Goal: Task Accomplishment & Management: Manage account settings

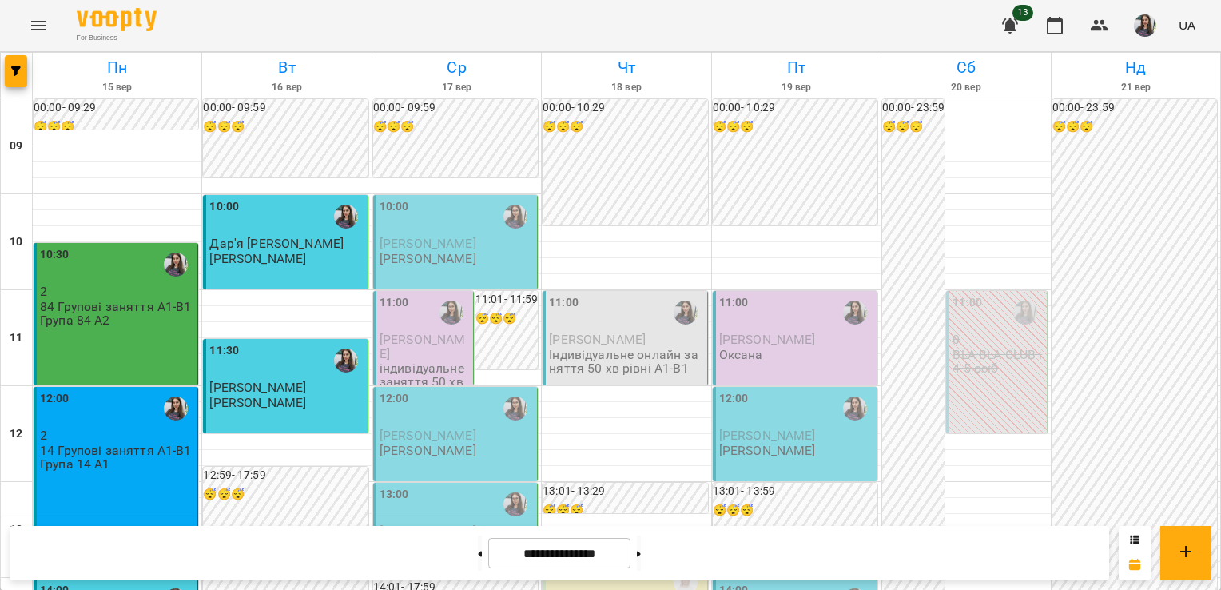
click at [433, 265] on div "10:00 [PERSON_NAME] [PERSON_NAME]" at bounding box center [457, 232] width 154 height 68
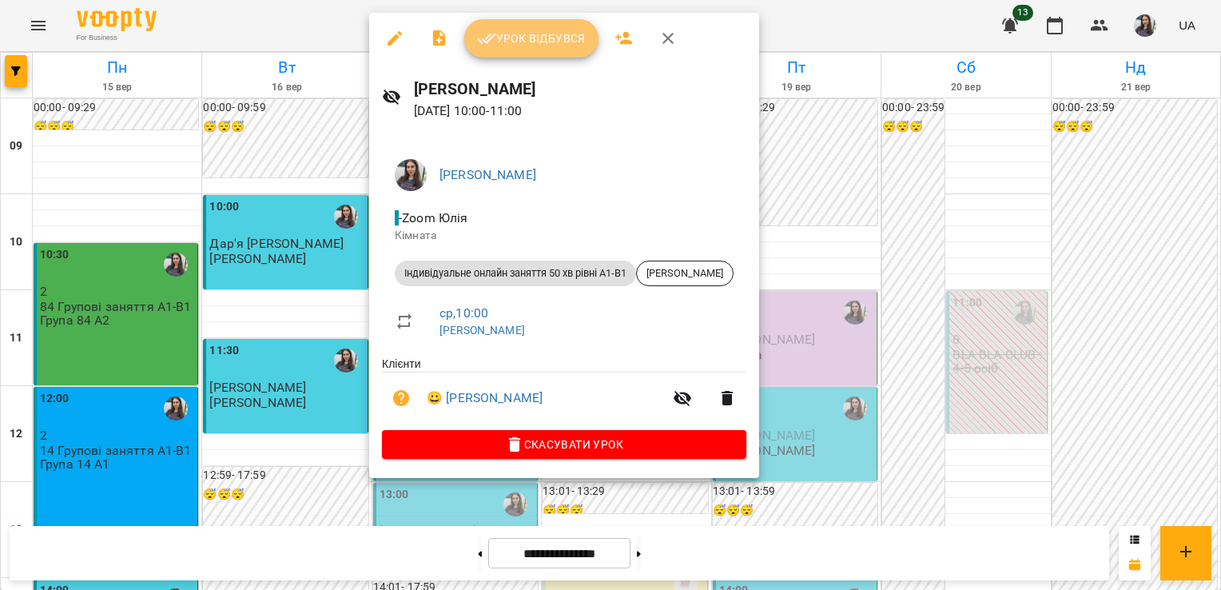
click at [519, 38] on span "Урок відбувся" at bounding box center [531, 38] width 109 height 19
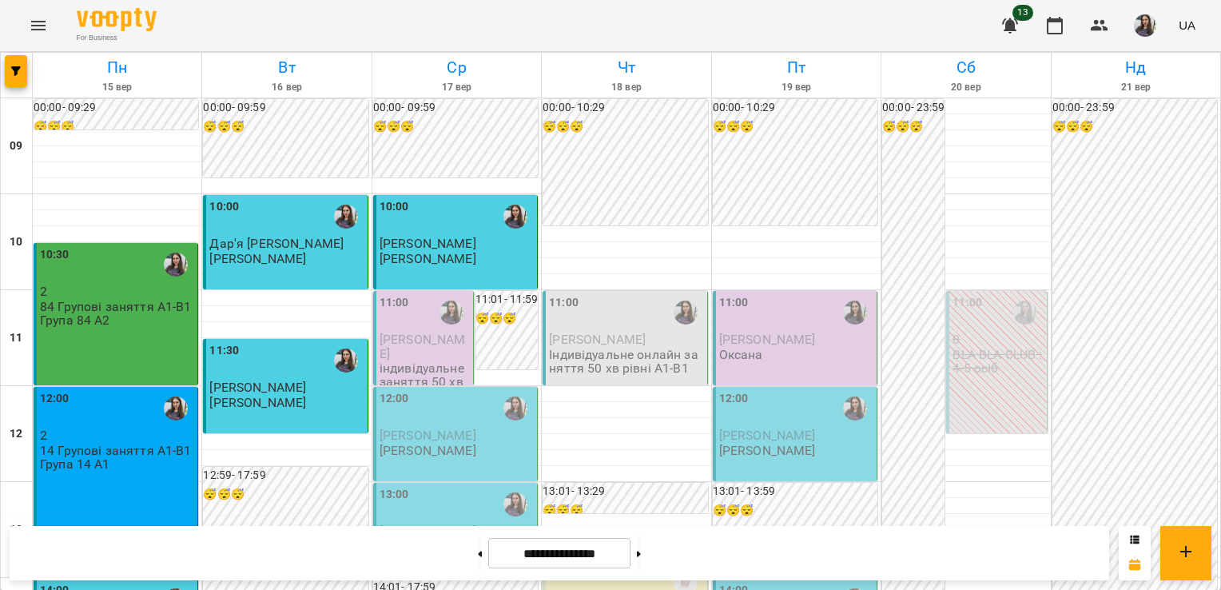
click at [419, 348] on p "[PERSON_NAME]" at bounding box center [425, 346] width 90 height 28
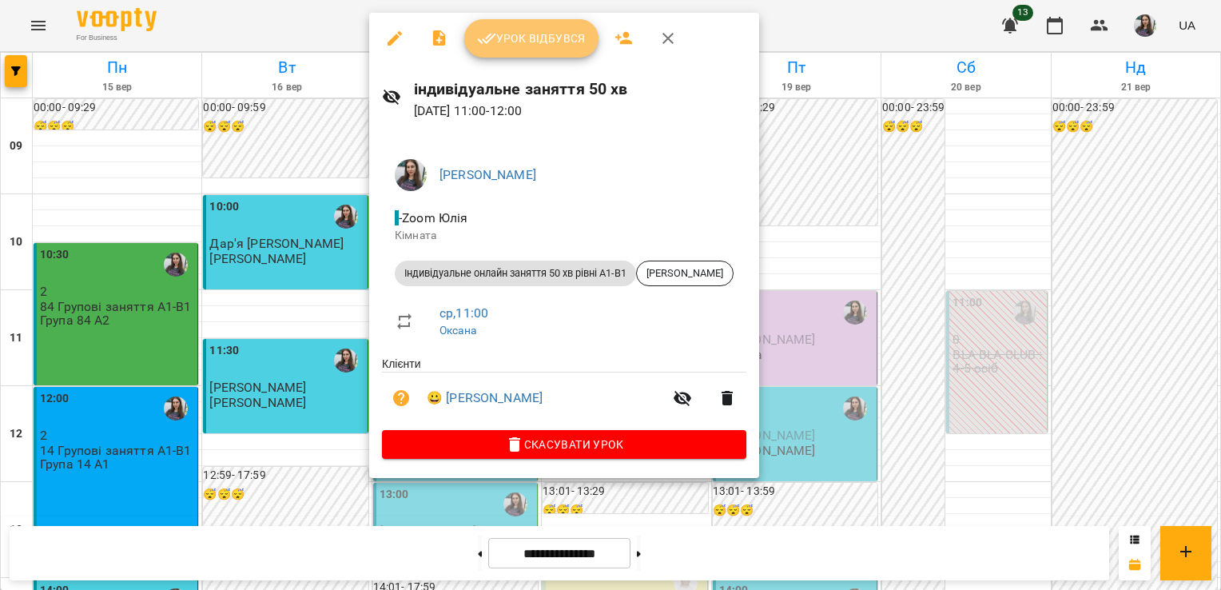
click at [507, 49] on button "Урок відбувся" at bounding box center [531, 38] width 134 height 38
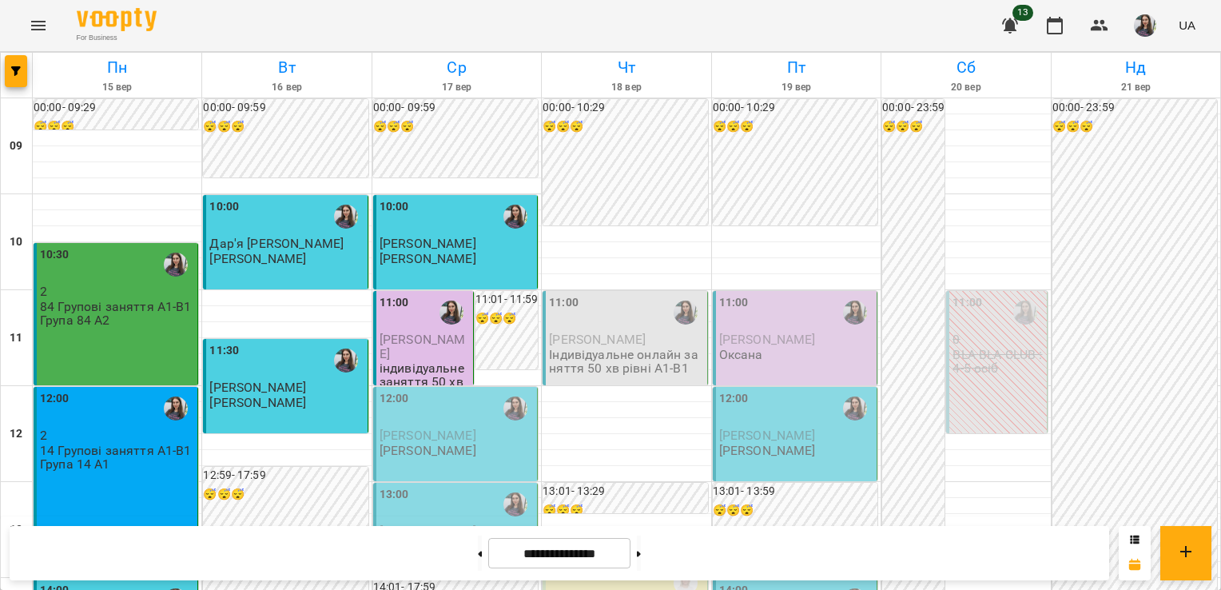
scroll to position [72, 0]
click at [411, 428] on span "[PERSON_NAME]" at bounding box center [428, 435] width 97 height 15
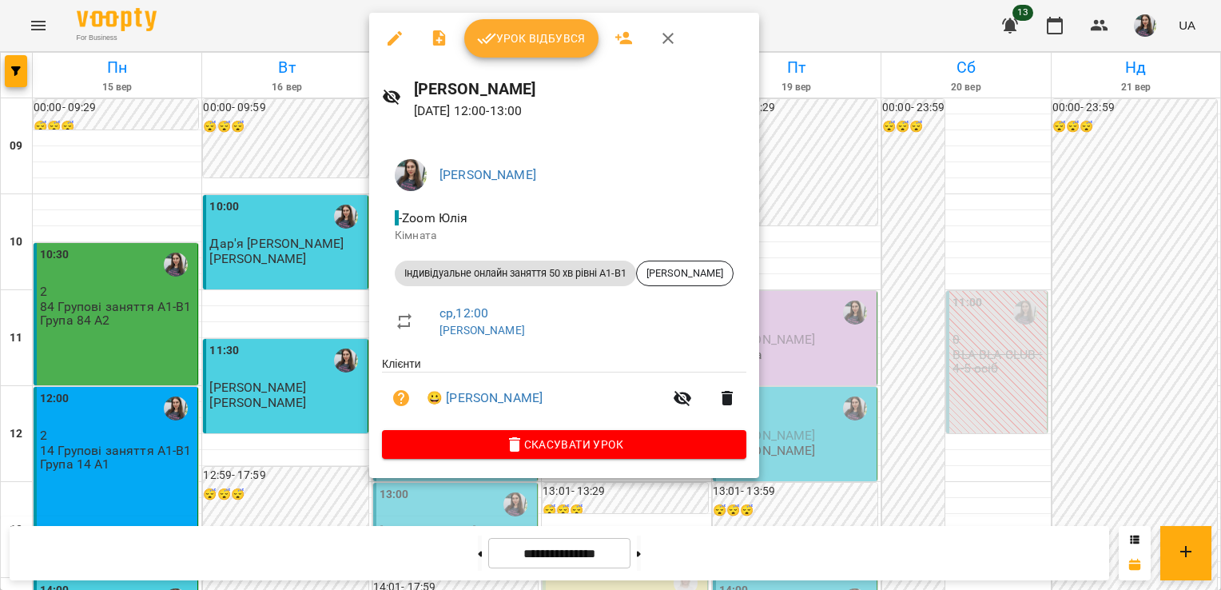
click at [503, 34] on span "Урок відбувся" at bounding box center [531, 38] width 109 height 19
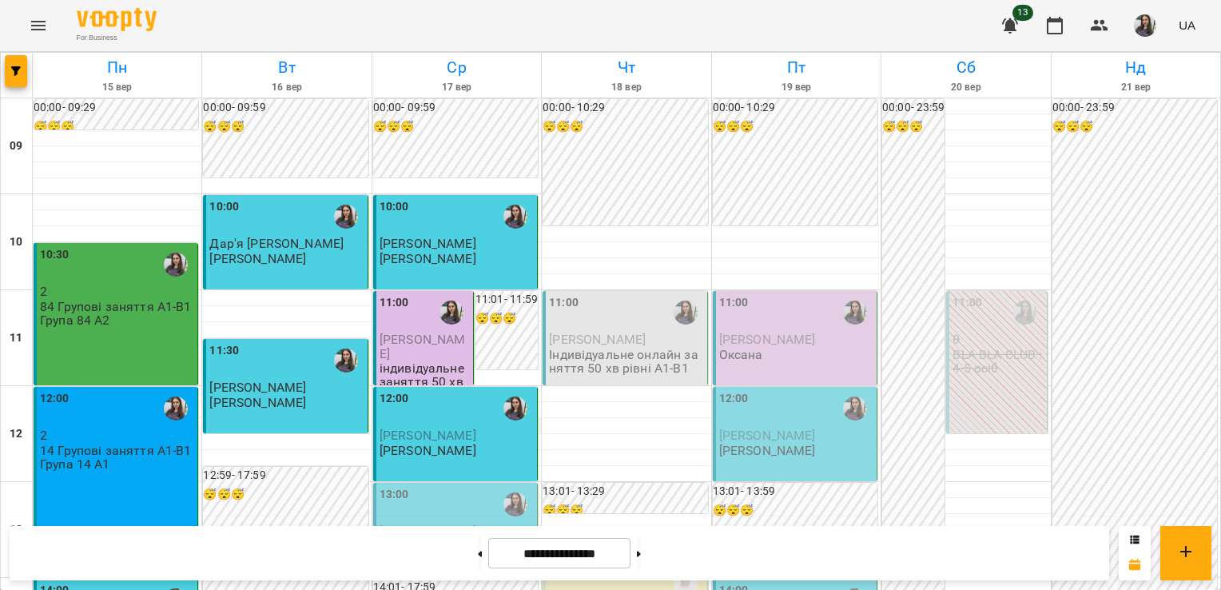
scroll to position [192, 0]
click at [469, 523] on span "[PERSON_NAME]" at bounding box center [428, 530] width 97 height 15
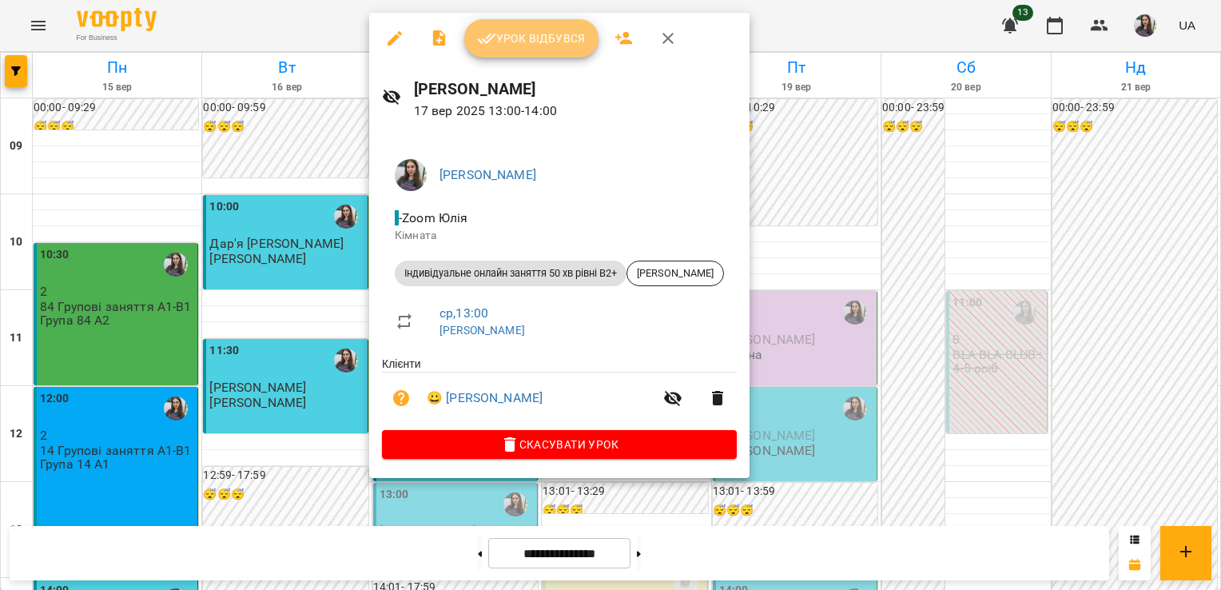
click at [510, 46] on span "Урок відбувся" at bounding box center [531, 38] width 109 height 19
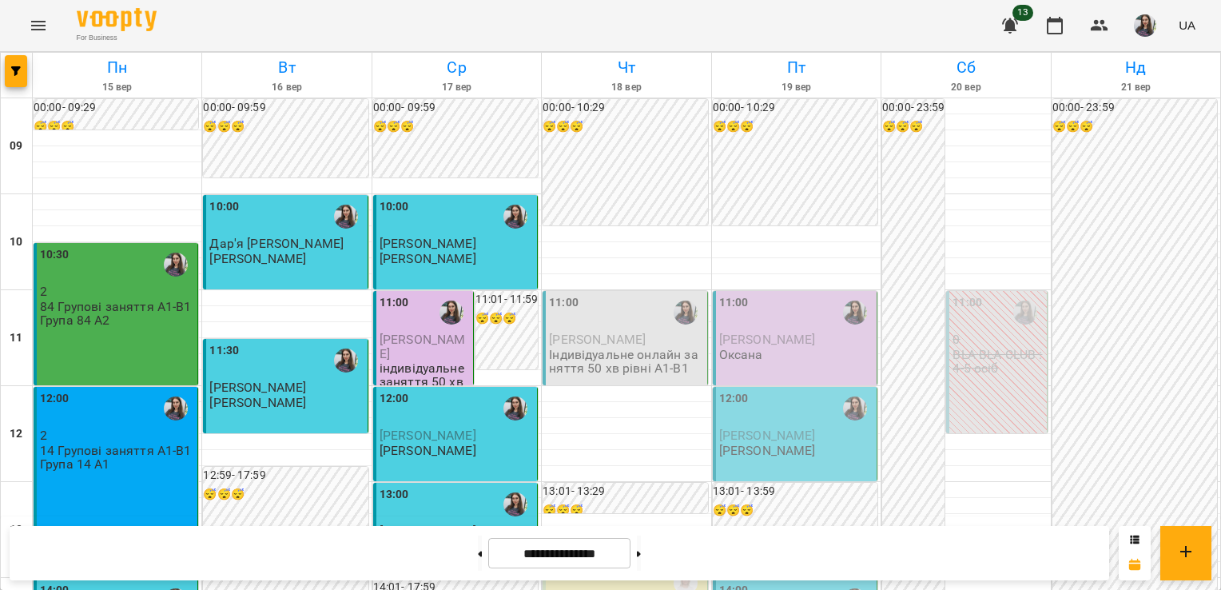
click at [983, 364] on p "BLA BLA CLUB : 4-5 осіб" at bounding box center [998, 362] width 90 height 28
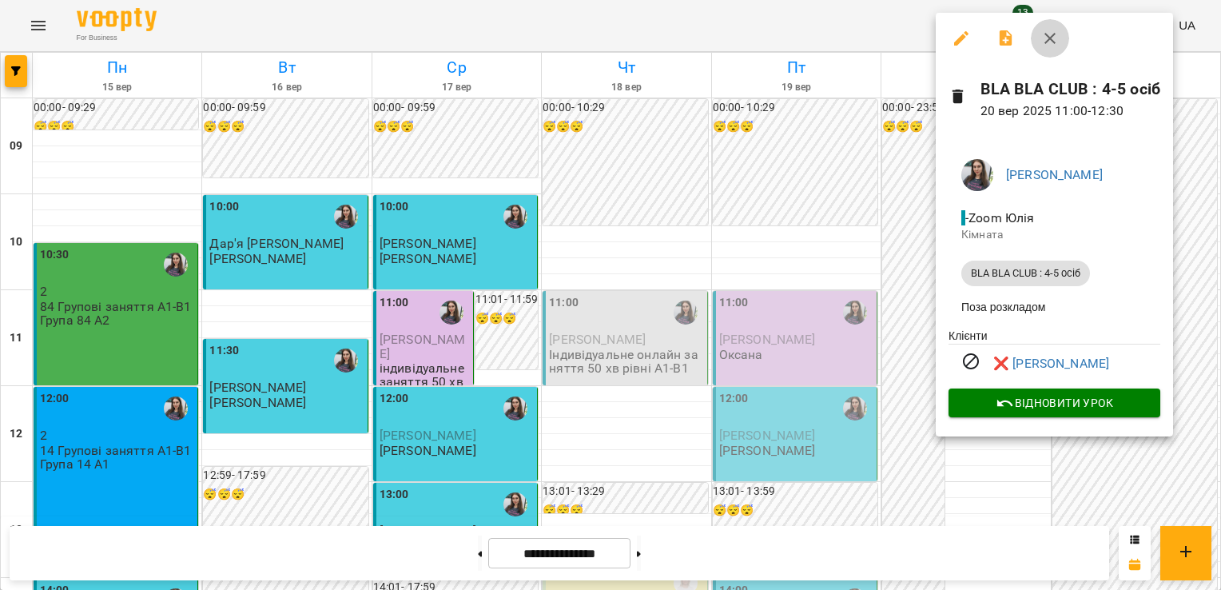
click at [1050, 46] on icon "button" at bounding box center [1050, 38] width 19 height 19
